Goal: Find specific page/section: Find specific page/section

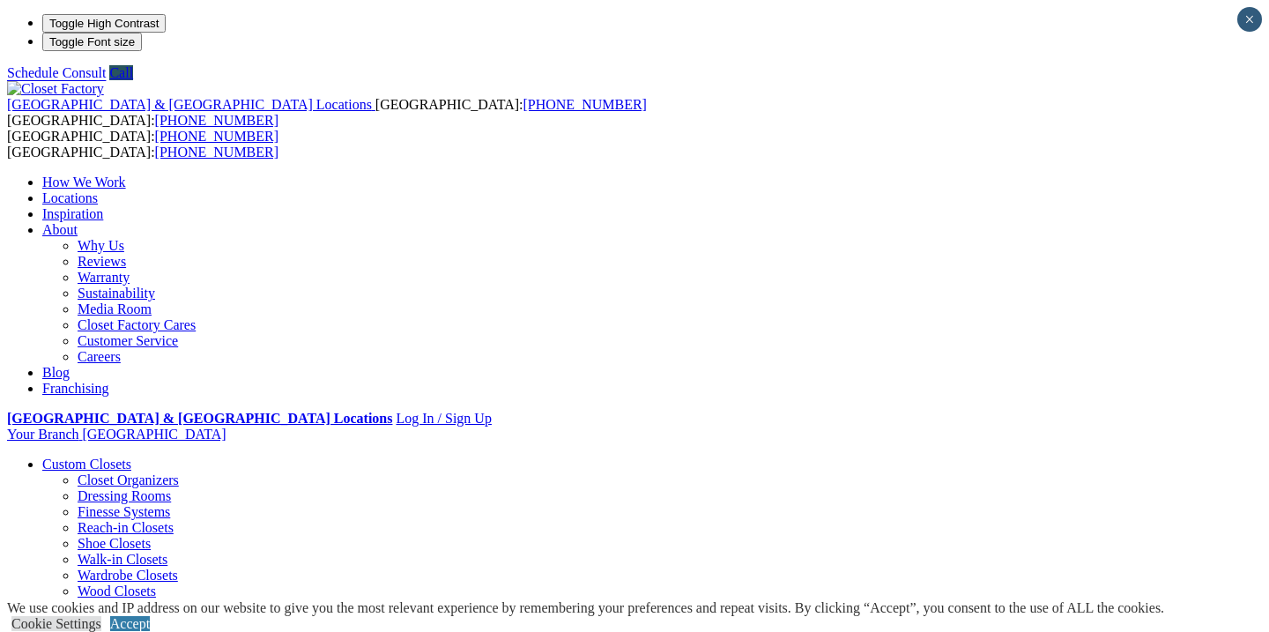
scroll to position [7, 0]
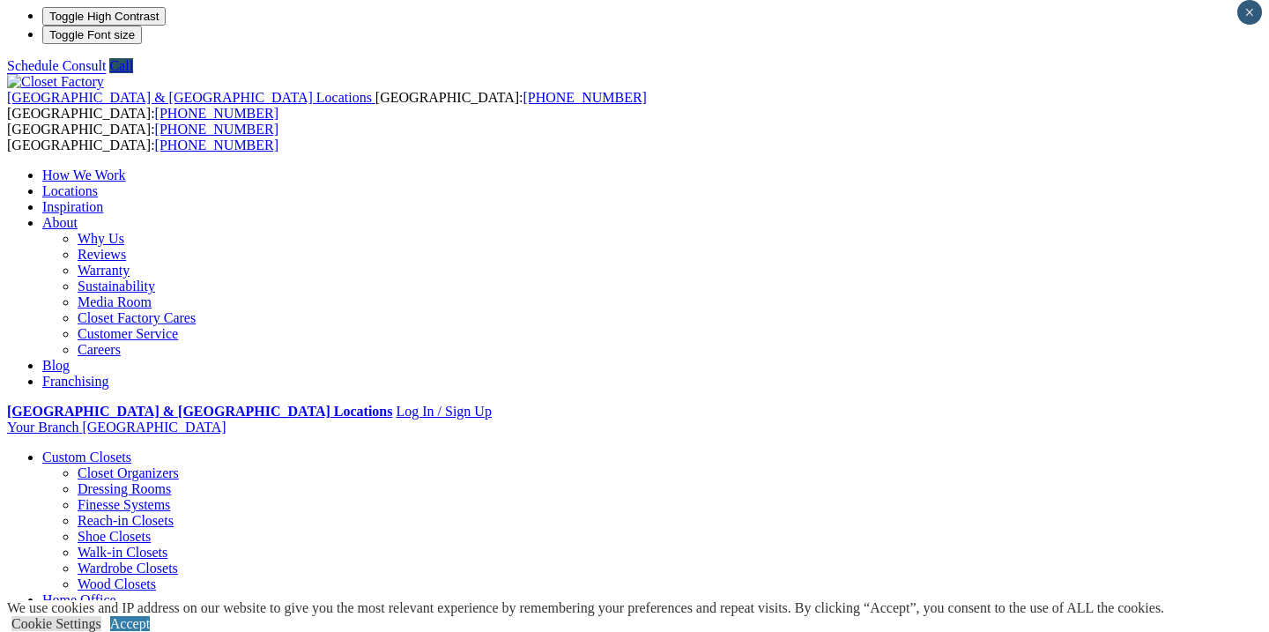
click at [78, 545] on link "Walk-in Closets" at bounding box center [123, 552] width 90 height 15
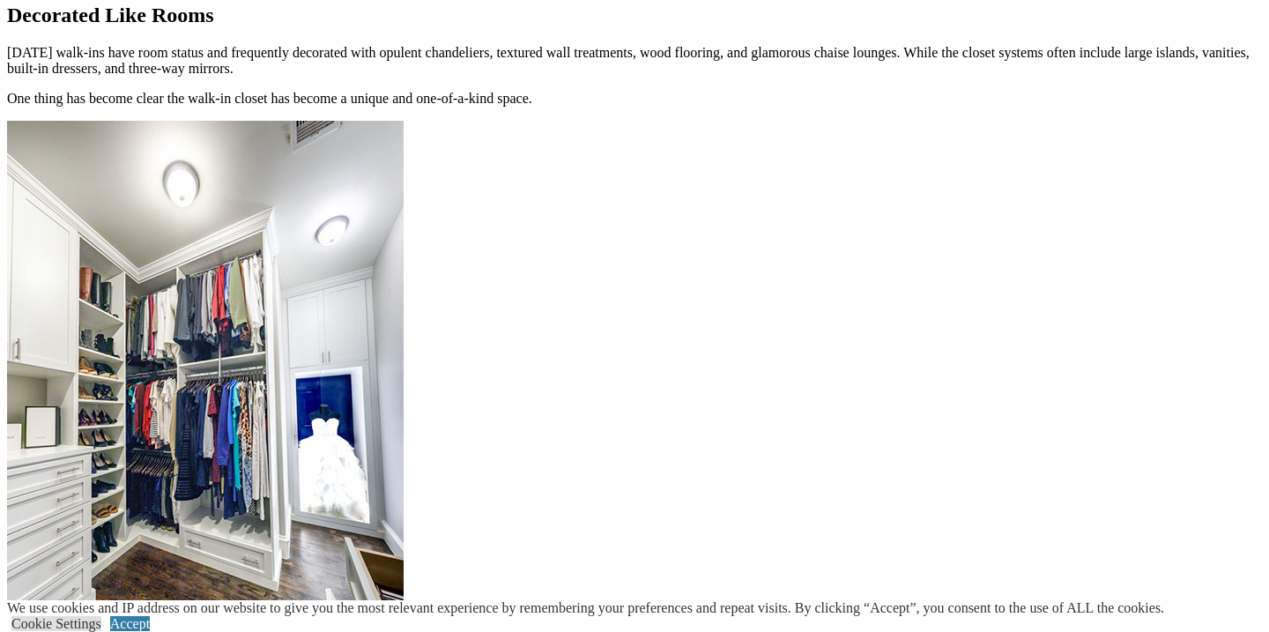
scroll to position [1780, 0]
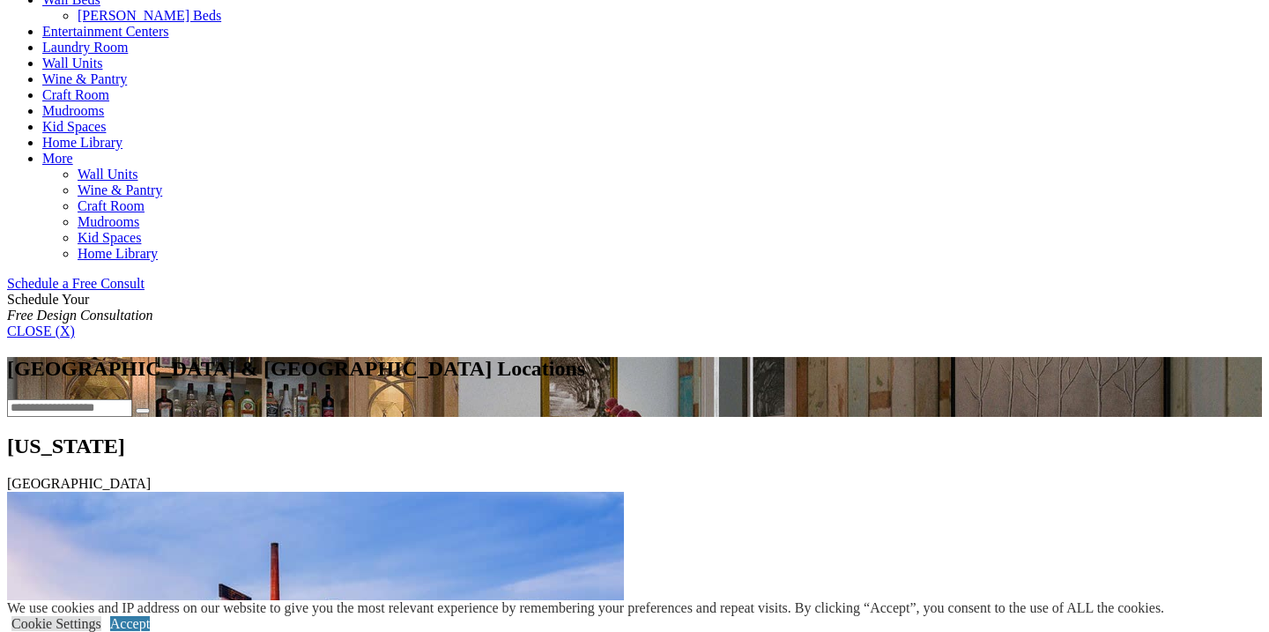
scroll to position [752, 0]
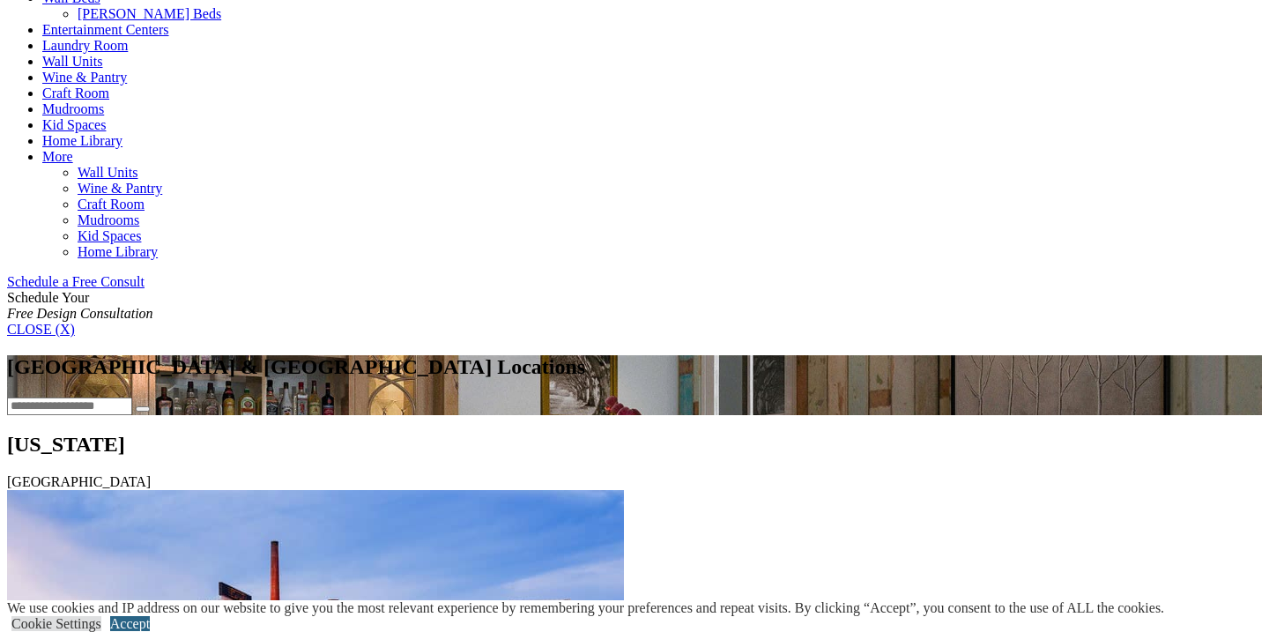
click at [150, 616] on link "Accept" at bounding box center [130, 623] width 40 height 15
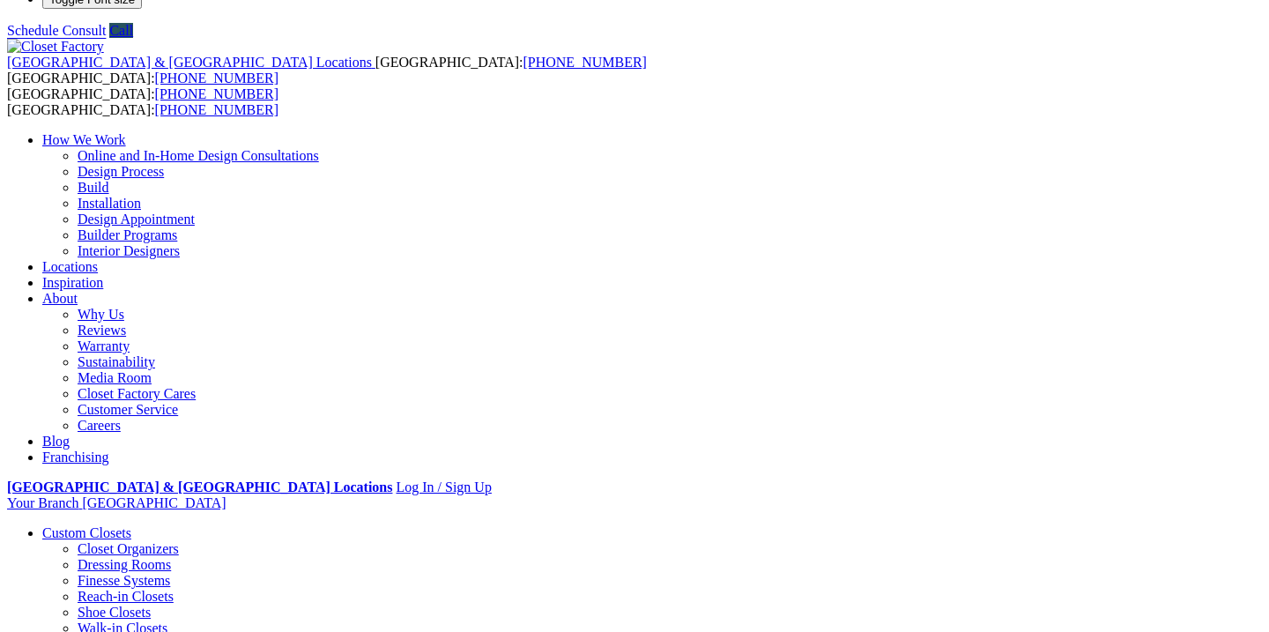
scroll to position [55, 0]
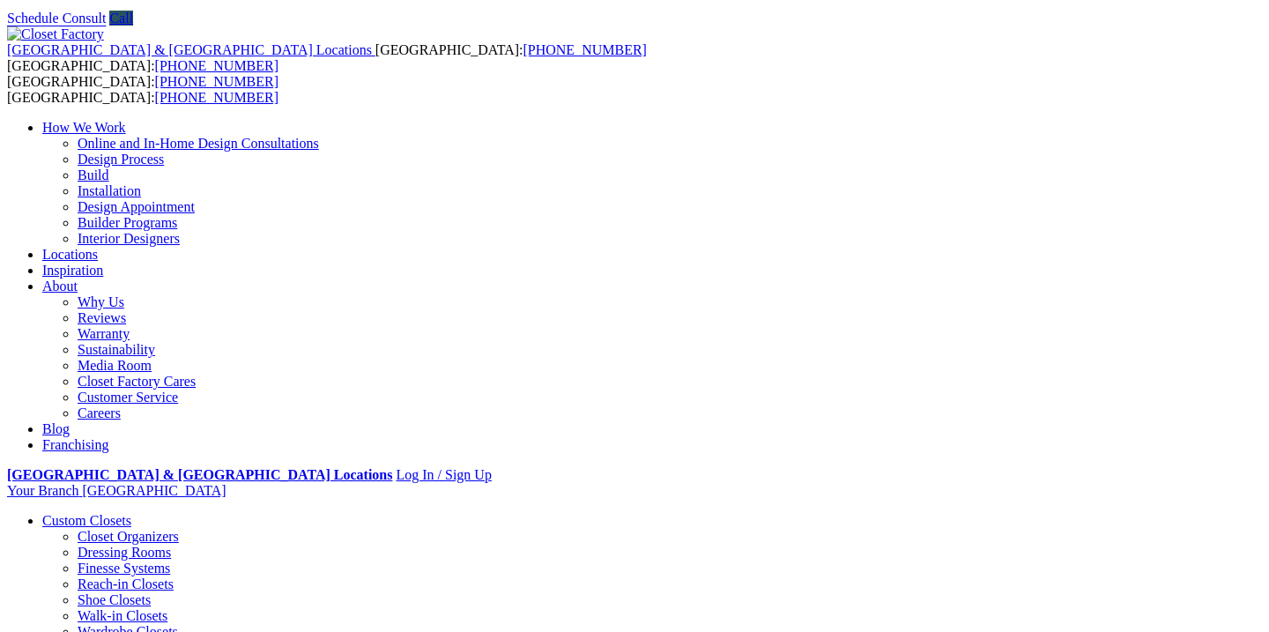
type input "*****"
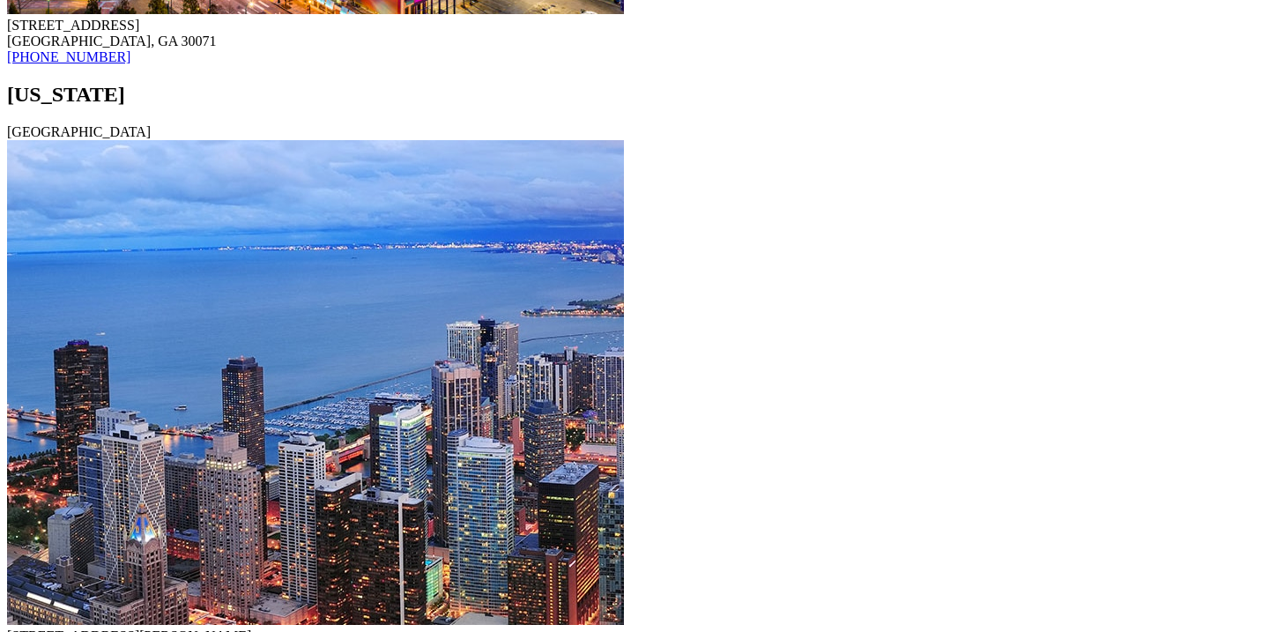
scroll to position [15654, 0]
